Goal: Book appointment/travel/reservation

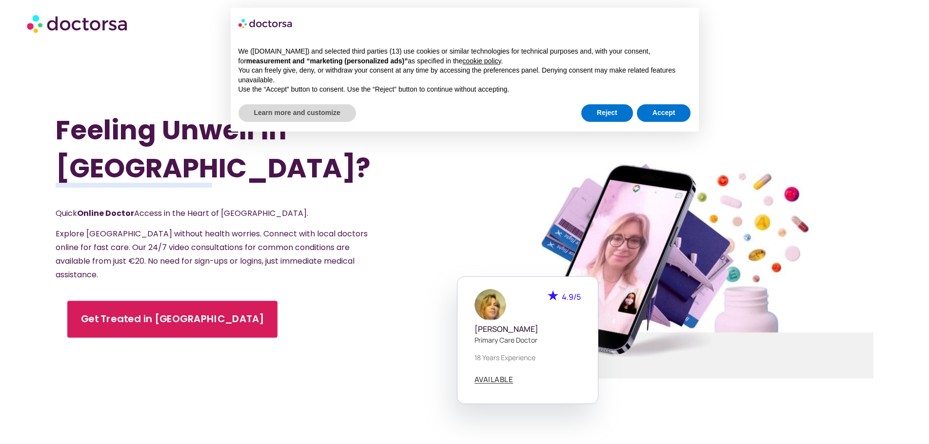
click at [115, 312] on span "Get Treated in [GEOGRAPHIC_DATA]" at bounding box center [172, 319] width 183 height 14
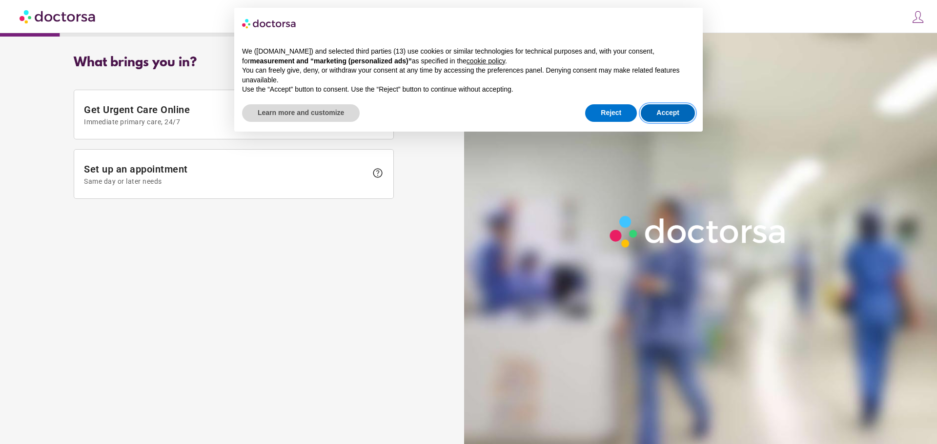
click at [675, 112] on button "Accept" at bounding box center [668, 113] width 54 height 18
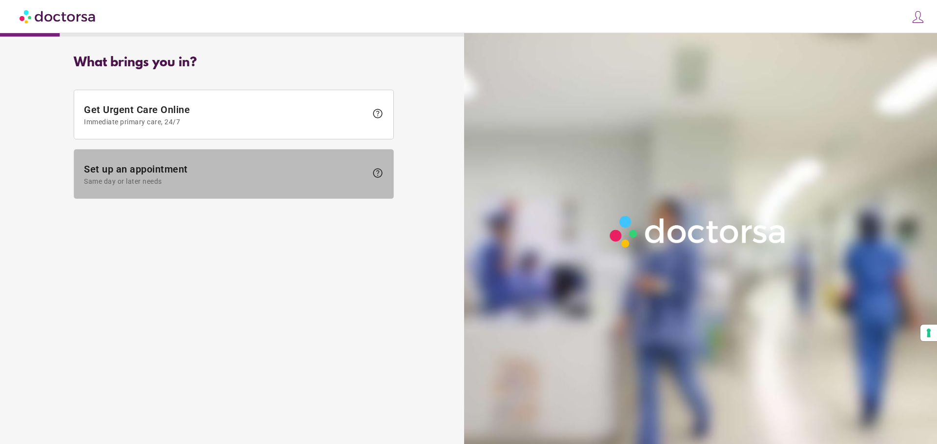
click at [283, 176] on span "Set up an appointment Same day or later needs" at bounding box center [225, 174] width 283 height 22
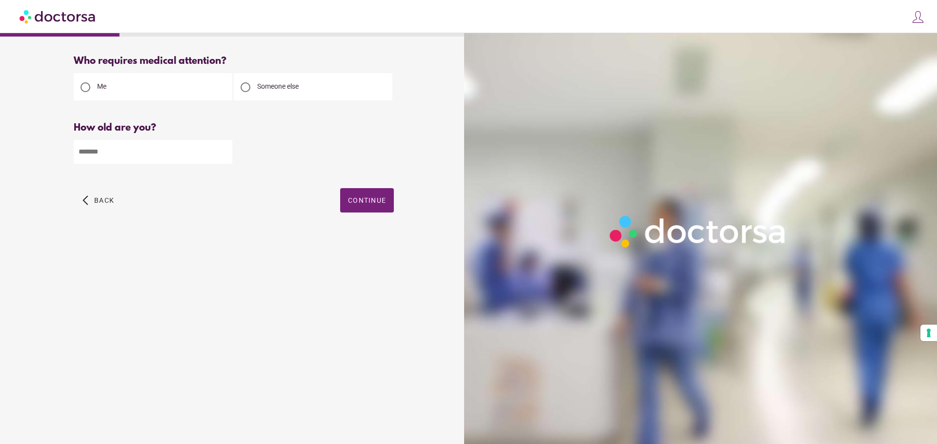
click at [97, 155] on input "number" at bounding box center [153, 152] width 159 height 24
type input "**"
click at [358, 202] on span "Continue" at bounding box center [367, 201] width 38 height 8
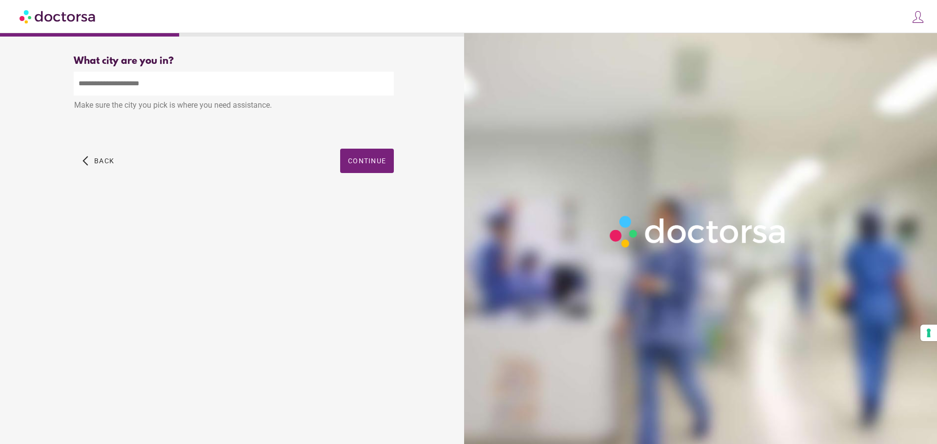
click at [175, 110] on div "Make sure the city you pick is where you need assistance." at bounding box center [234, 106] width 320 height 21
